Goal: Transaction & Acquisition: Purchase product/service

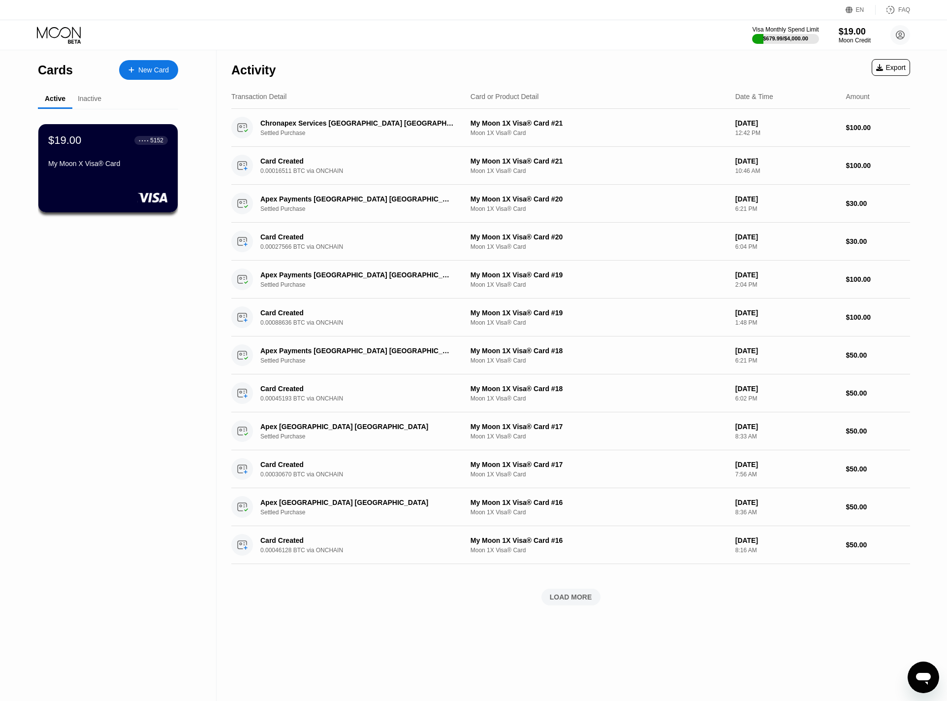
click at [148, 76] on div "New Card" at bounding box center [148, 70] width 59 height 20
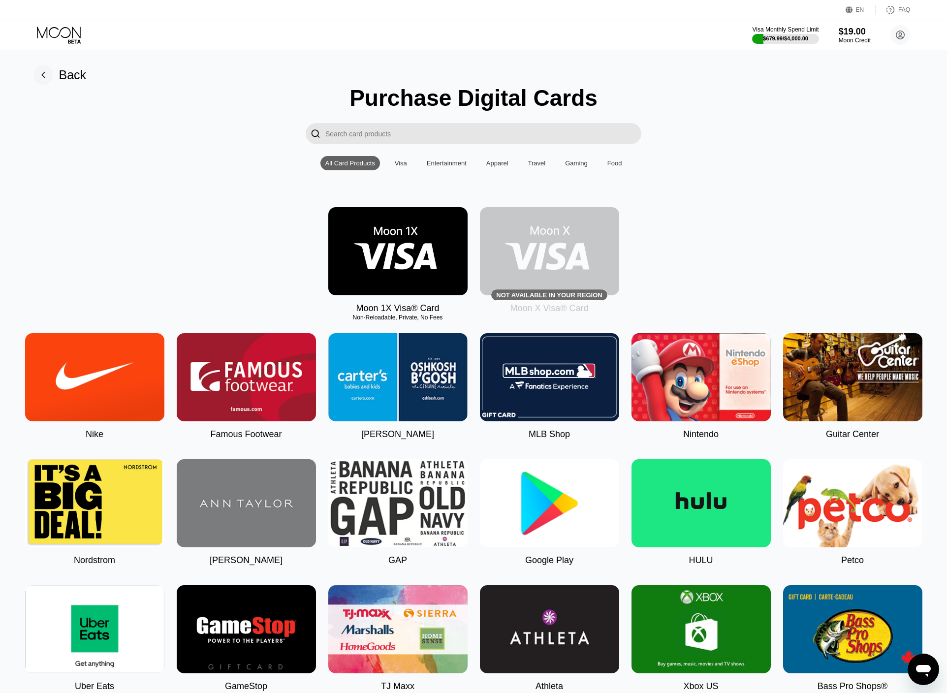
click at [393, 264] on img at bounding box center [397, 251] width 139 height 88
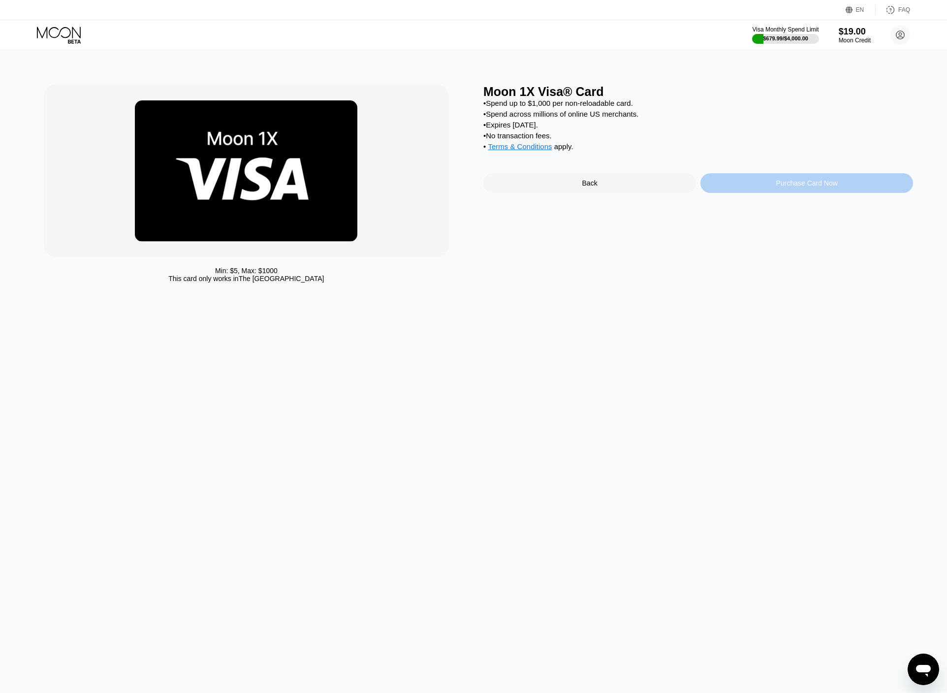
click at [728, 193] on div "Purchase Card Now" at bounding box center [807, 183] width 213 height 20
